Goal: Transaction & Acquisition: Download file/media

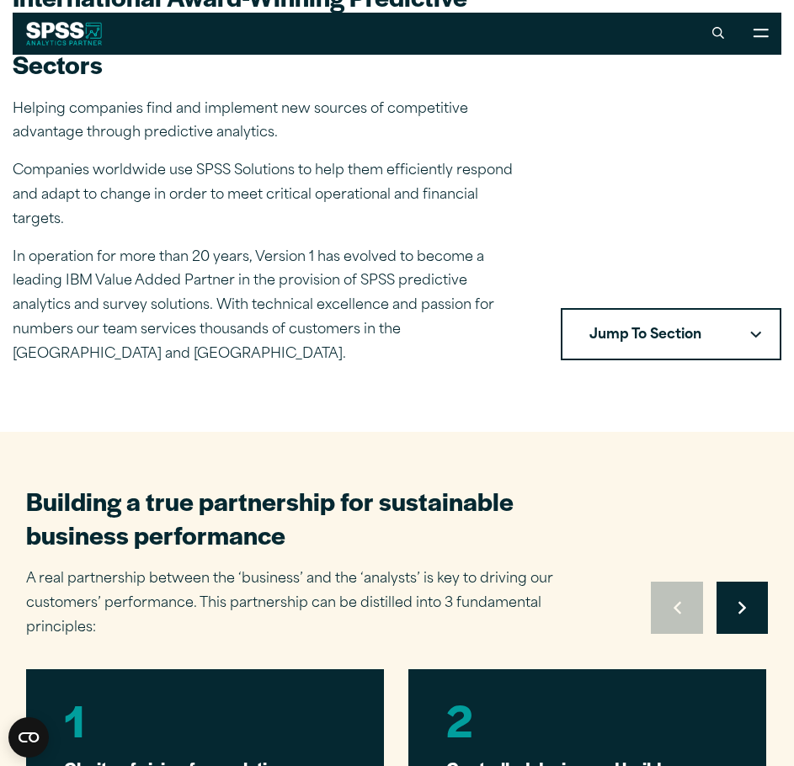
scroll to position [337, 0]
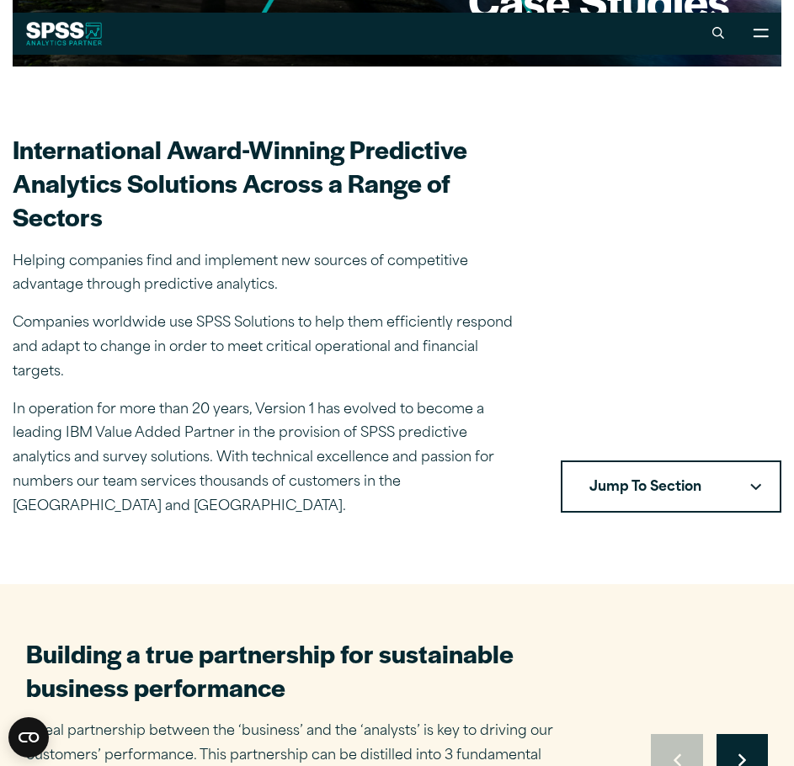
click at [652, 460] on button "Jump To Section" at bounding box center [670, 486] width 220 height 52
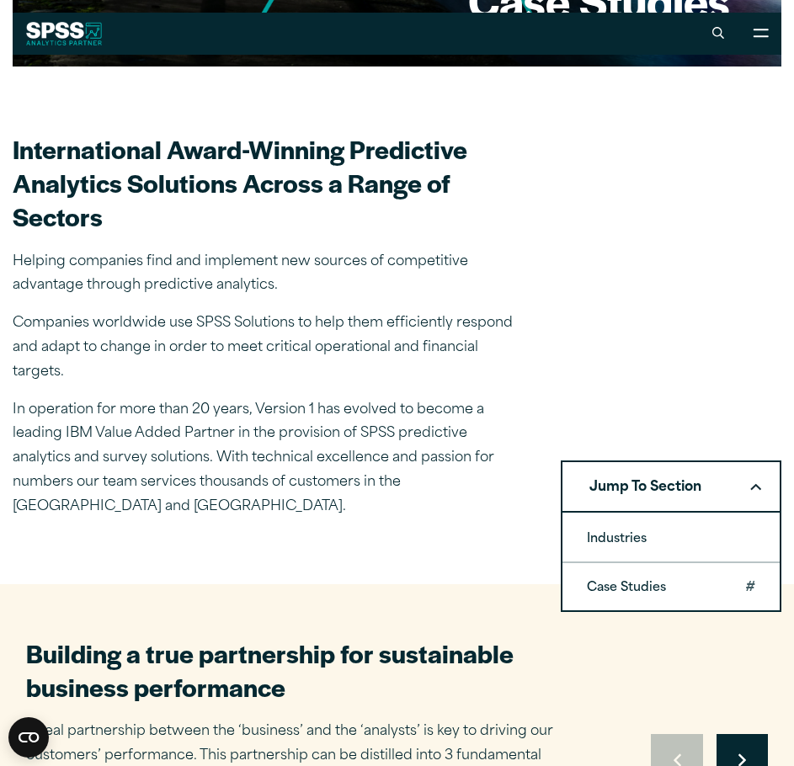
click at [646, 563] on link "Case Studies" at bounding box center [670, 586] width 217 height 47
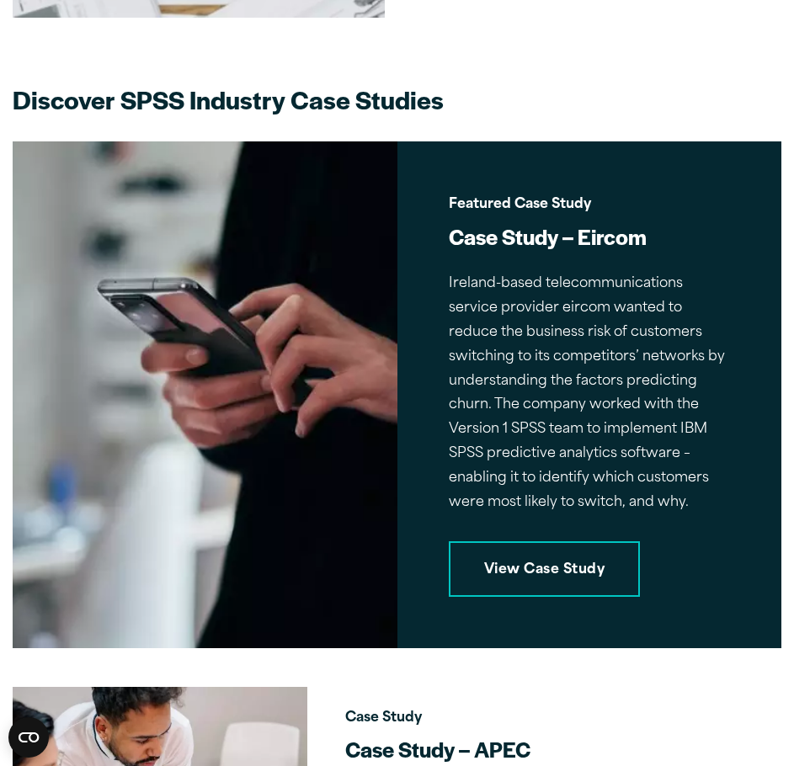
scroll to position [4477, 0]
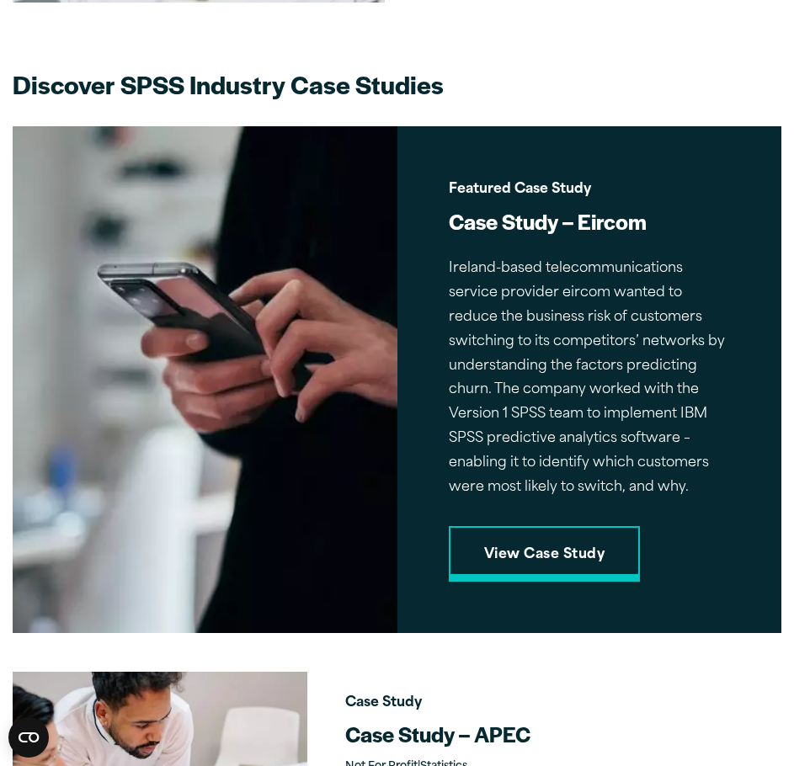
click at [549, 526] on link "View Case Study" at bounding box center [544, 554] width 191 height 56
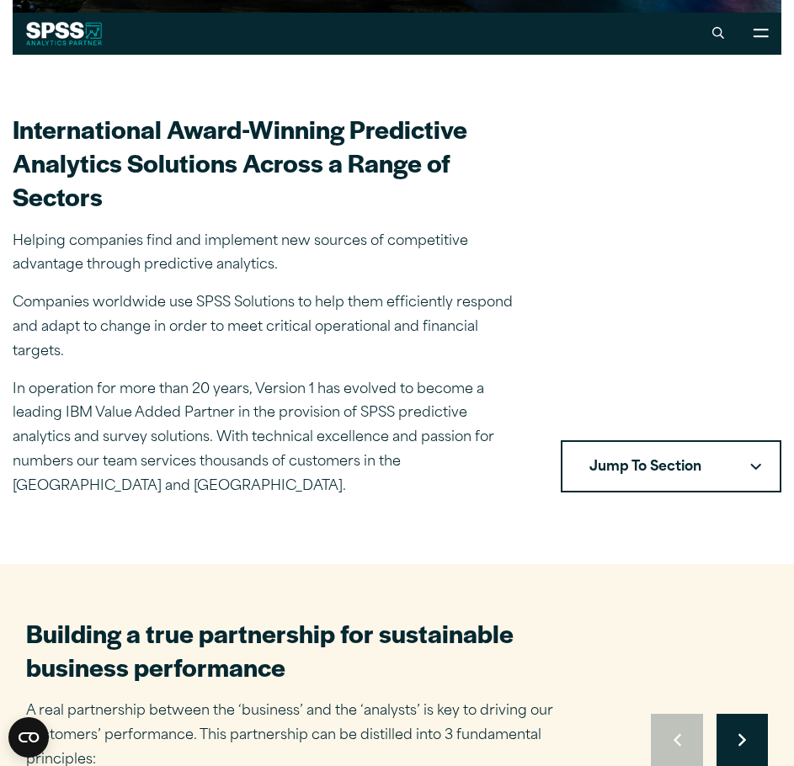
scroll to position [337, 0]
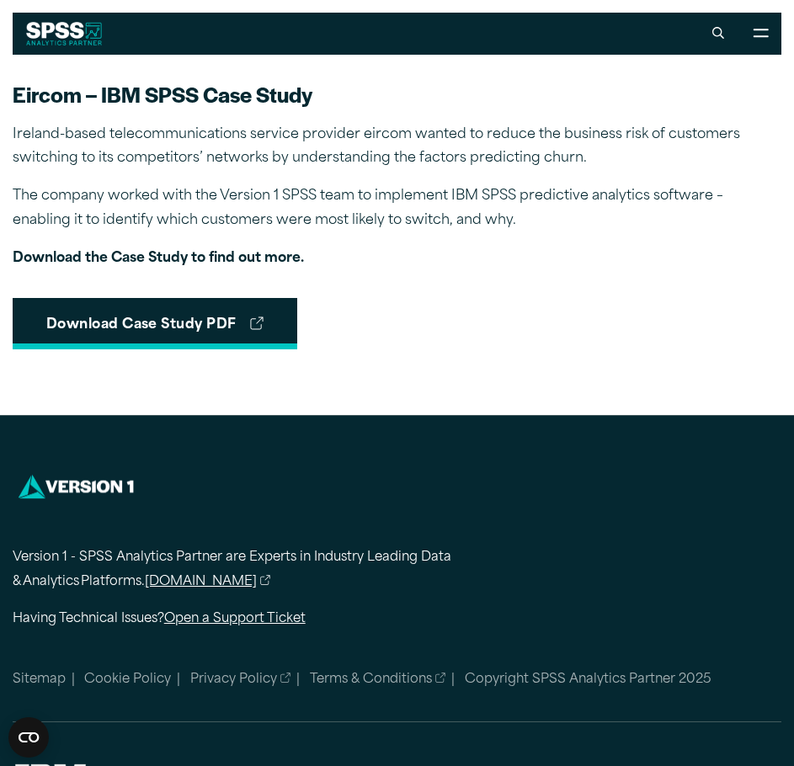
click at [204, 336] on link "Download Case Study PDF" at bounding box center [155, 324] width 284 height 52
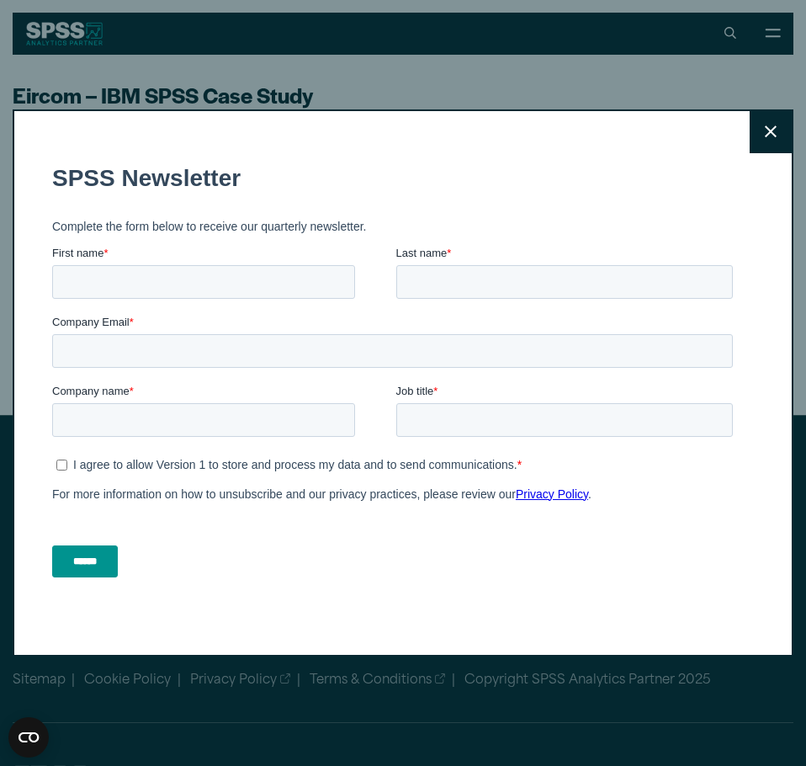
click at [751, 140] on button "Close" at bounding box center [771, 132] width 42 height 42
